Goal: Information Seeking & Learning: Learn about a topic

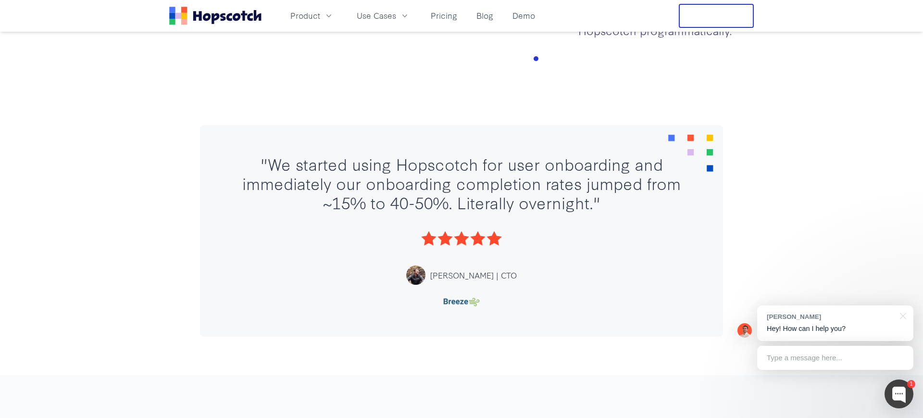
scroll to position [1913, 0]
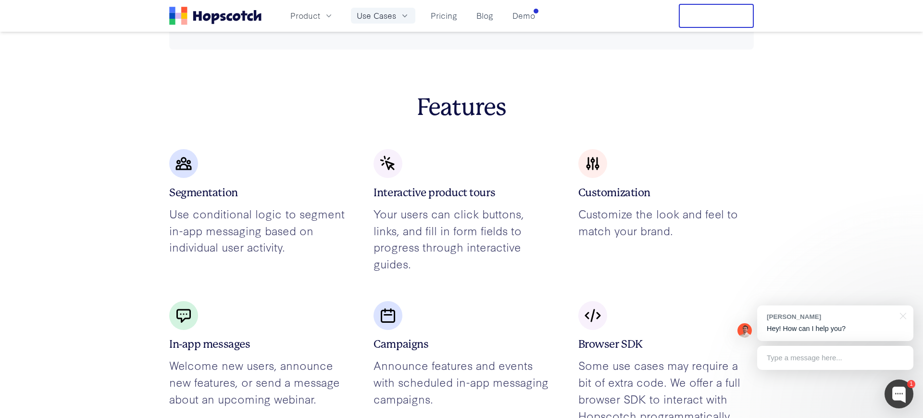
click at [395, 18] on button "Use Cases" at bounding box center [383, 16] width 64 height 16
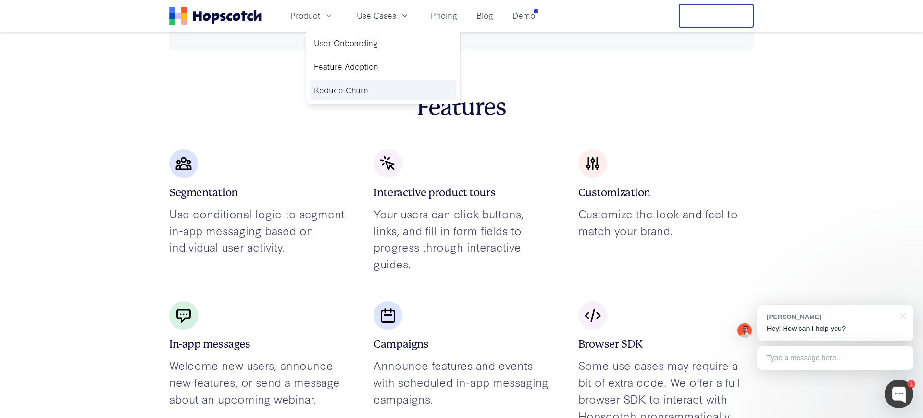
click at [366, 94] on link "Reduce Churn" at bounding box center [383, 90] width 146 height 20
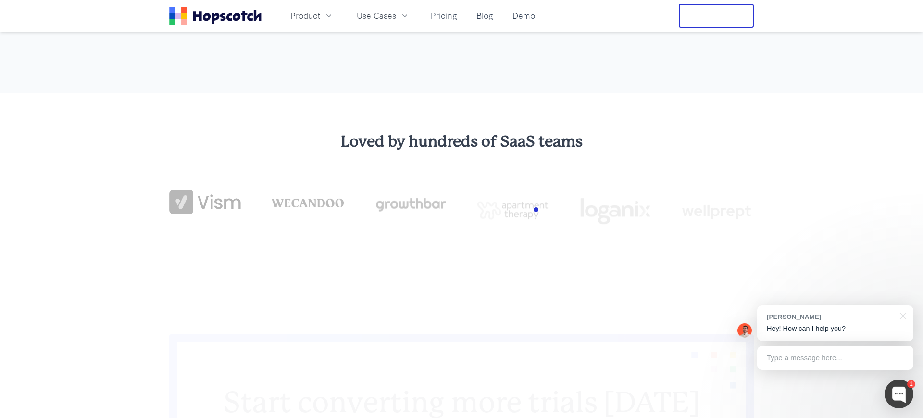
scroll to position [2291, 0]
